Goal: Information Seeking & Learning: Check status

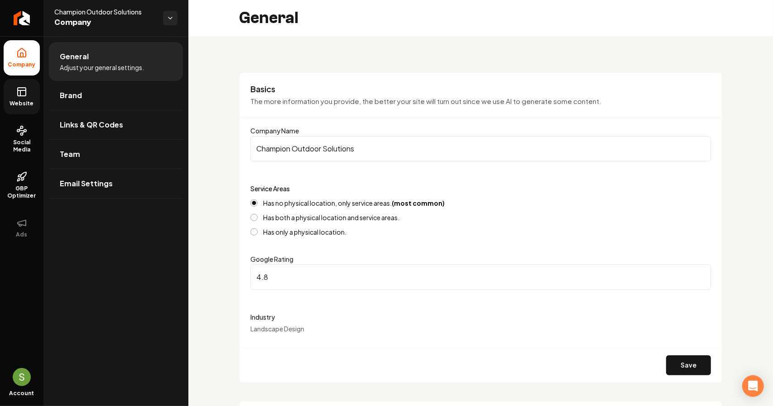
click at [33, 100] on span "Website" at bounding box center [21, 103] width 31 height 7
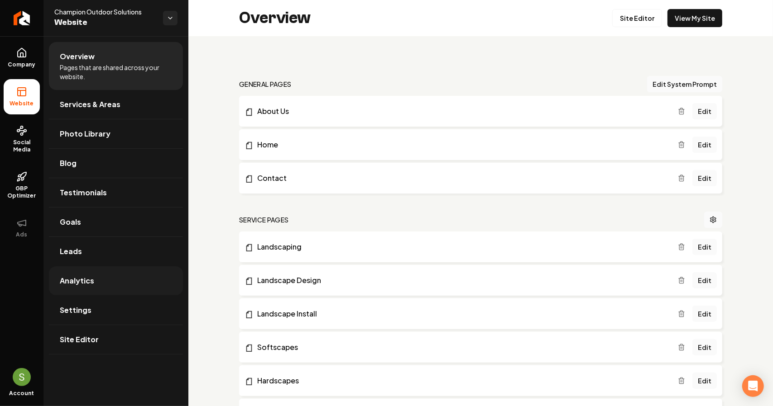
click at [70, 284] on span "Analytics" at bounding box center [77, 281] width 34 height 11
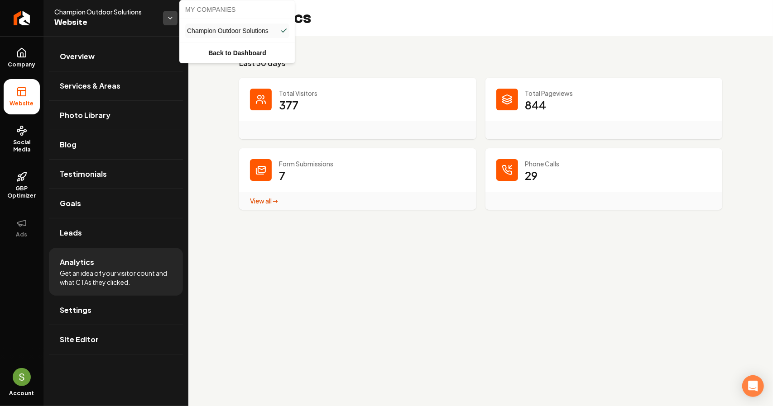
click at [176, 17] on html "Company Website Social Media GBP Optimizer Ads Account Champion Outdoor Solutio…" at bounding box center [386, 203] width 773 height 406
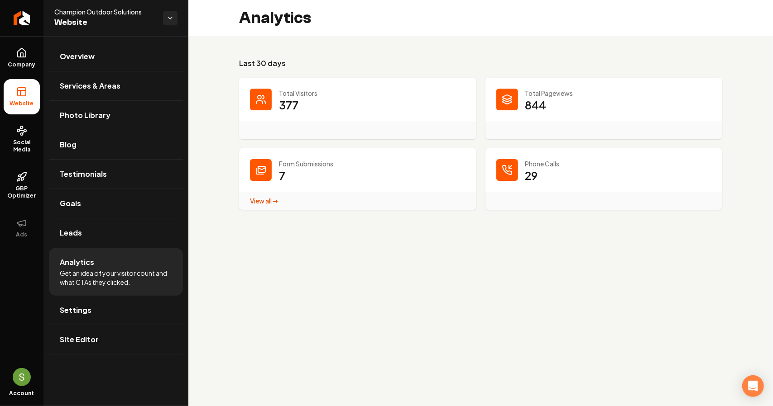
click at [264, 59] on h3 "Last 30 days" at bounding box center [480, 63] width 483 height 11
click at [33, 54] on link "Company" at bounding box center [22, 57] width 36 height 35
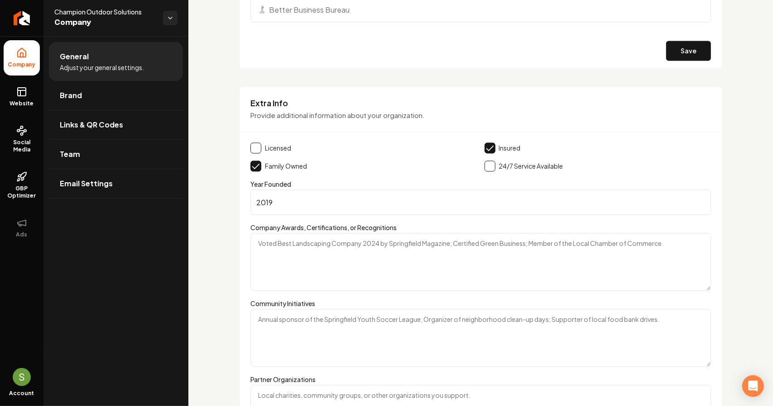
scroll to position [946, 0]
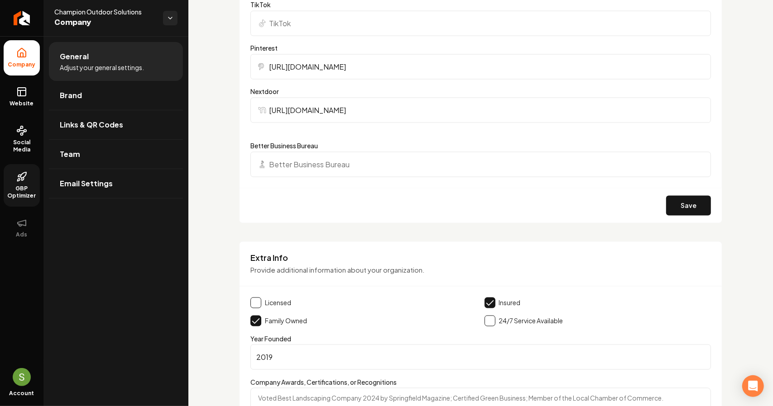
click at [21, 187] on span "GBP Optimizer" at bounding box center [22, 192] width 36 height 14
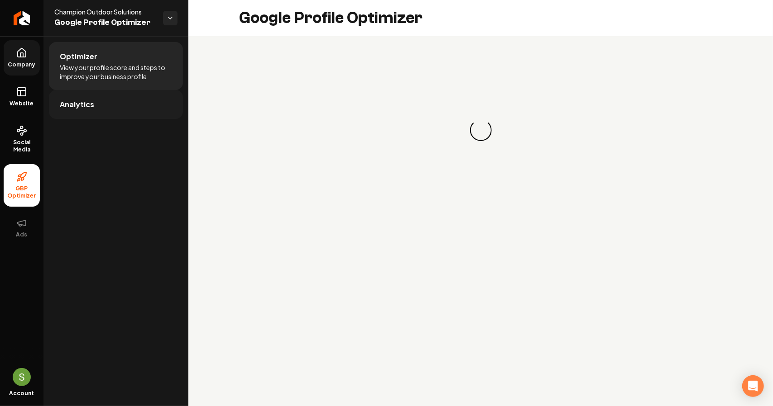
click at [101, 110] on link "Analytics" at bounding box center [116, 104] width 134 height 29
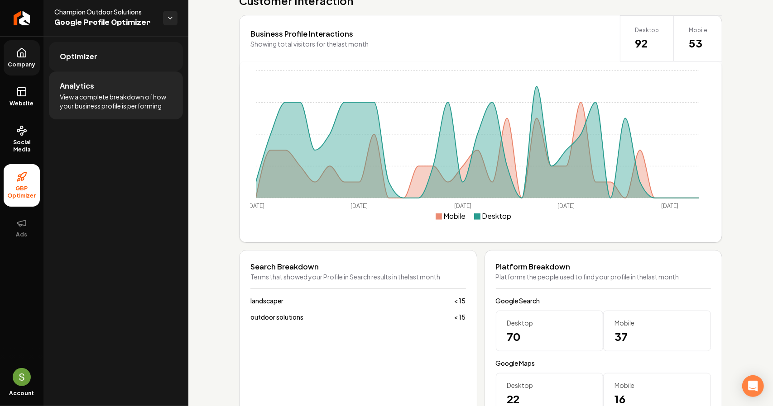
click at [110, 64] on link "Optimizer" at bounding box center [116, 56] width 134 height 29
